Goal: Task Accomplishment & Management: Use online tool/utility

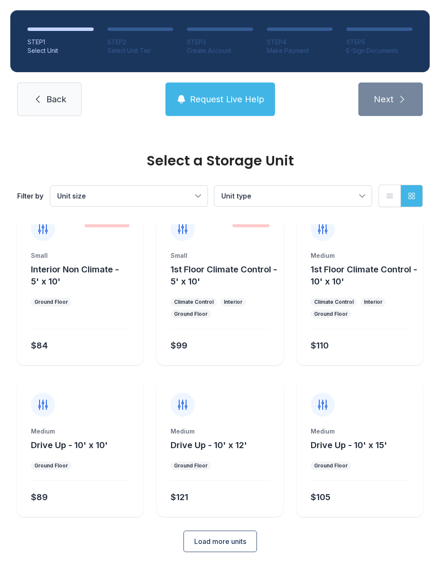
scroll to position [22, 0]
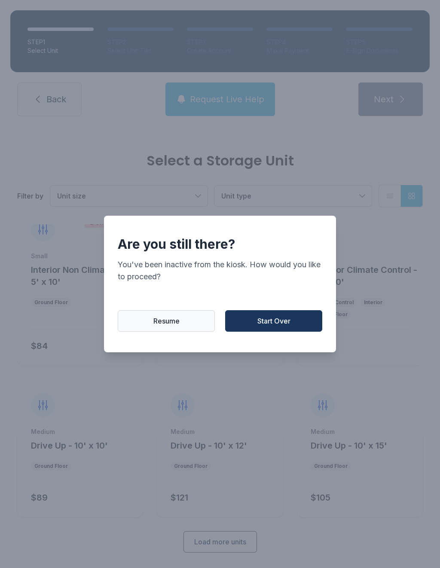
click at [283, 332] on button "Start Over" at bounding box center [273, 320] width 97 height 21
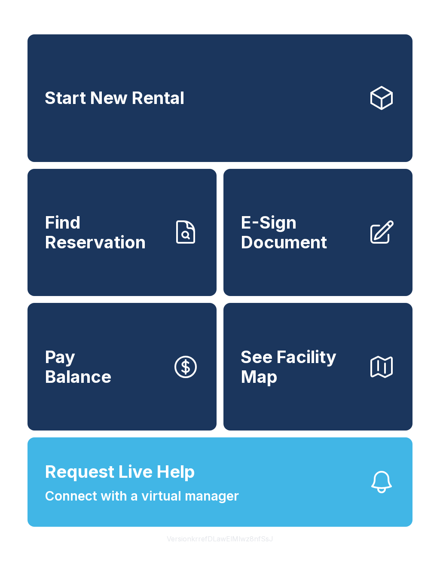
click at [317, 249] on span "E-Sign Document" at bounding box center [301, 232] width 120 height 39
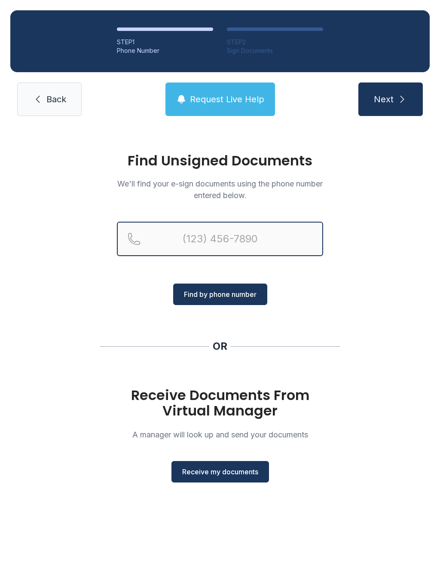
click at [162, 237] on input "Reservation phone number" at bounding box center [220, 239] width 206 height 34
type input "[PHONE_NUMBER]"
click at [390, 99] on button "Next" at bounding box center [390, 100] width 64 height 34
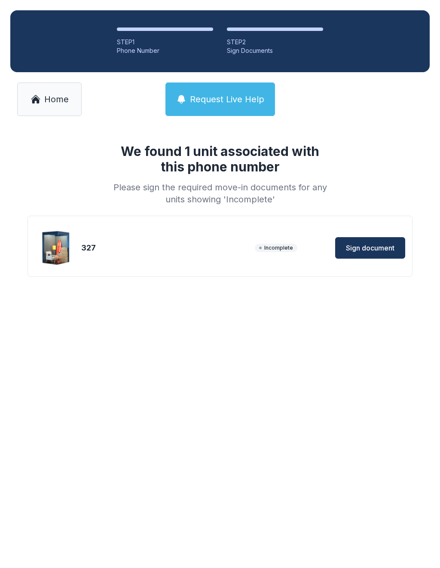
click at [373, 245] on span "Sign document" at bounding box center [370, 248] width 49 height 10
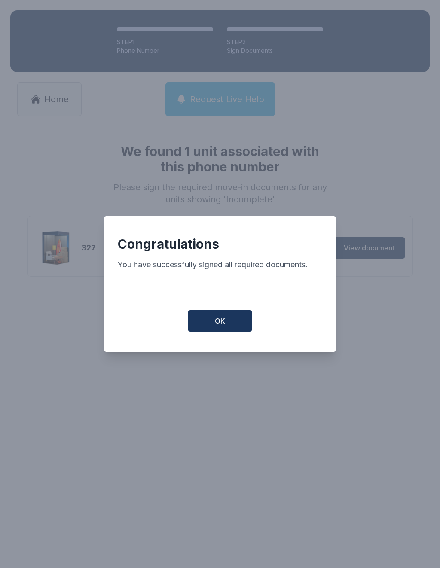
click at [217, 324] on span "OK" at bounding box center [220, 321] width 10 height 10
